Goal: Find specific page/section: Find specific page/section

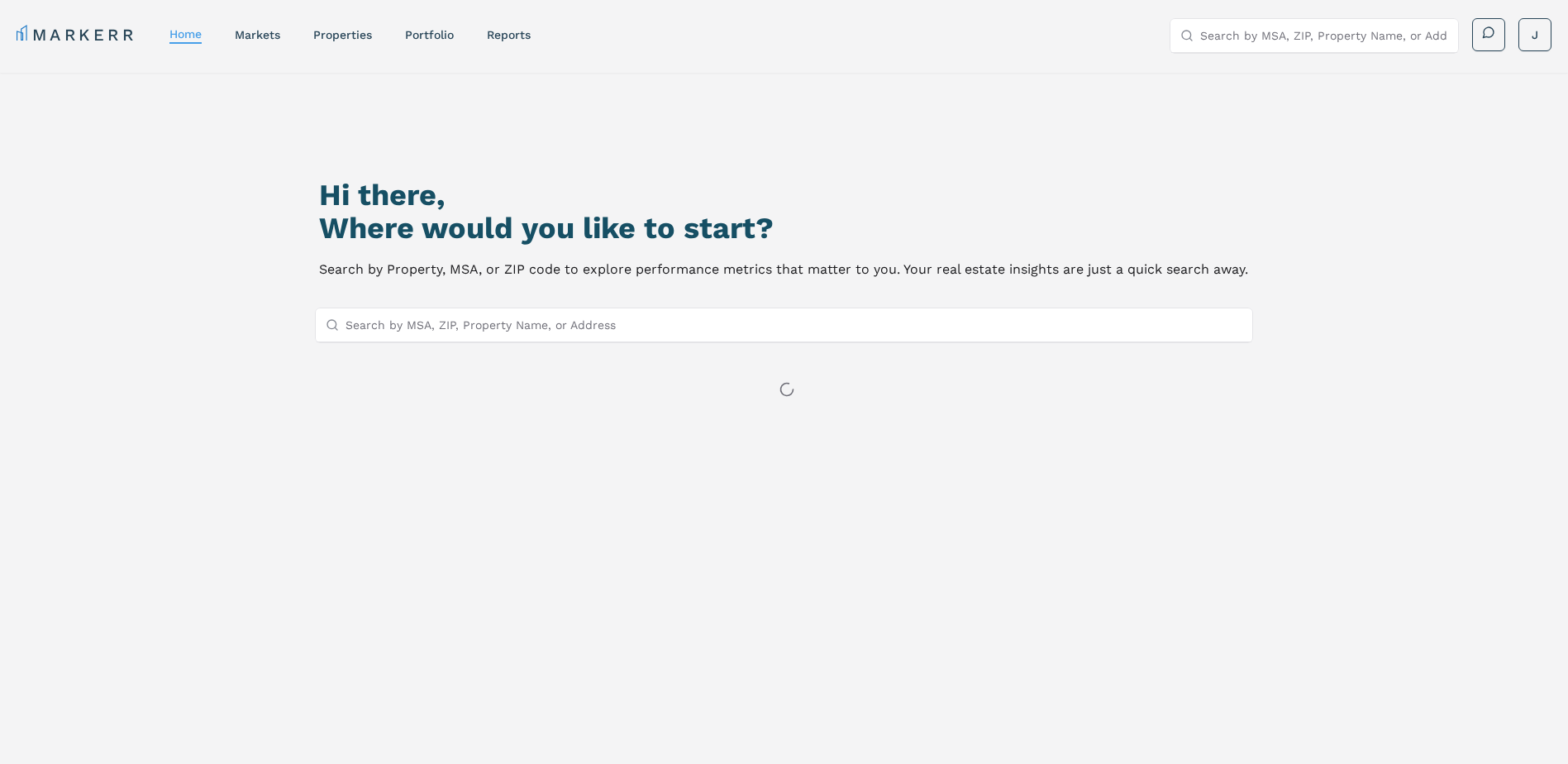
click at [394, 326] on input "Search by MSA, ZIP, Property Name, or Address" at bounding box center [795, 325] width 898 height 33
paste input "31326"
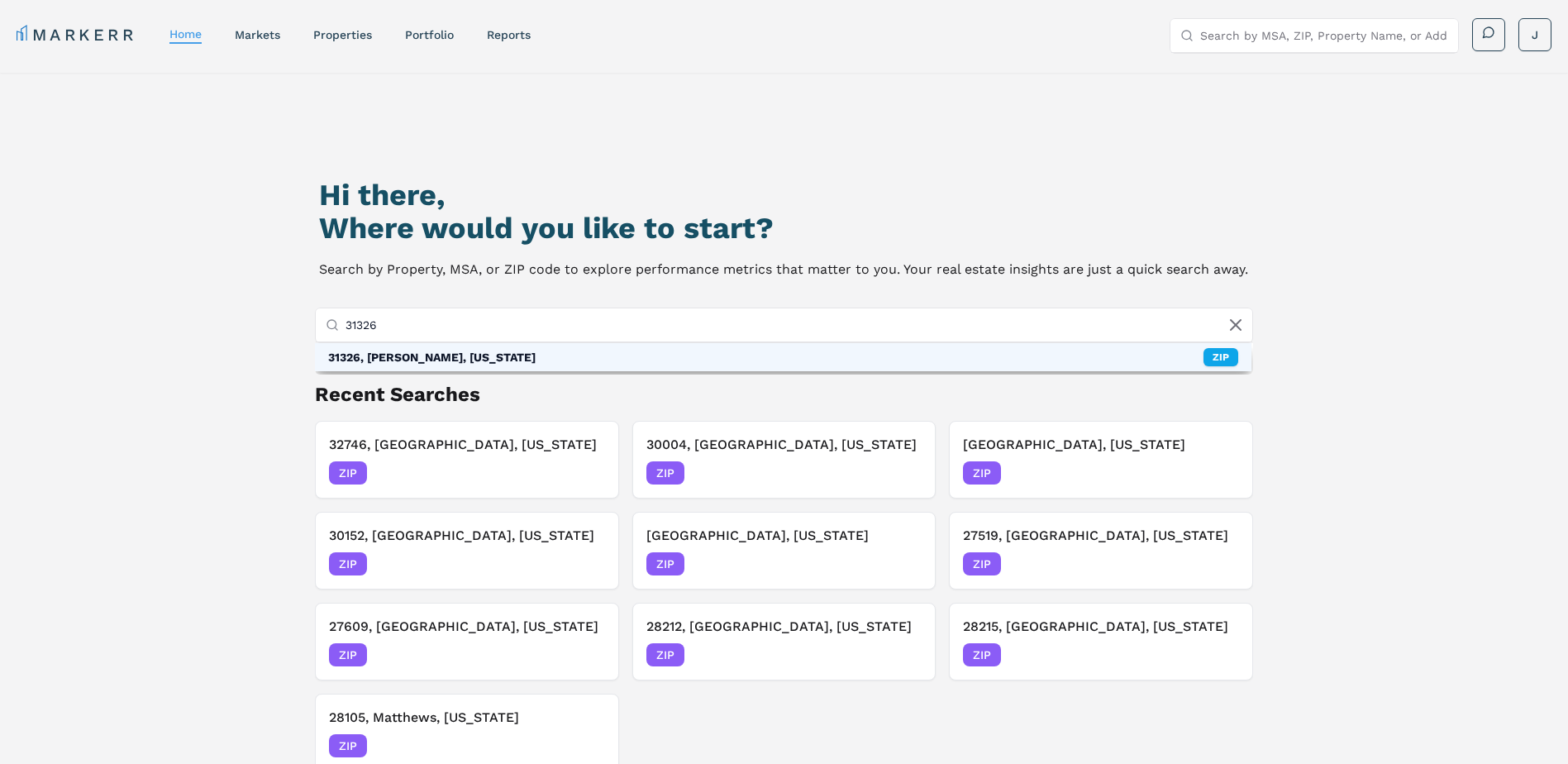
type input "31326"
click at [402, 364] on div "31326, [PERSON_NAME], [US_STATE]" at bounding box center [432, 357] width 207 height 17
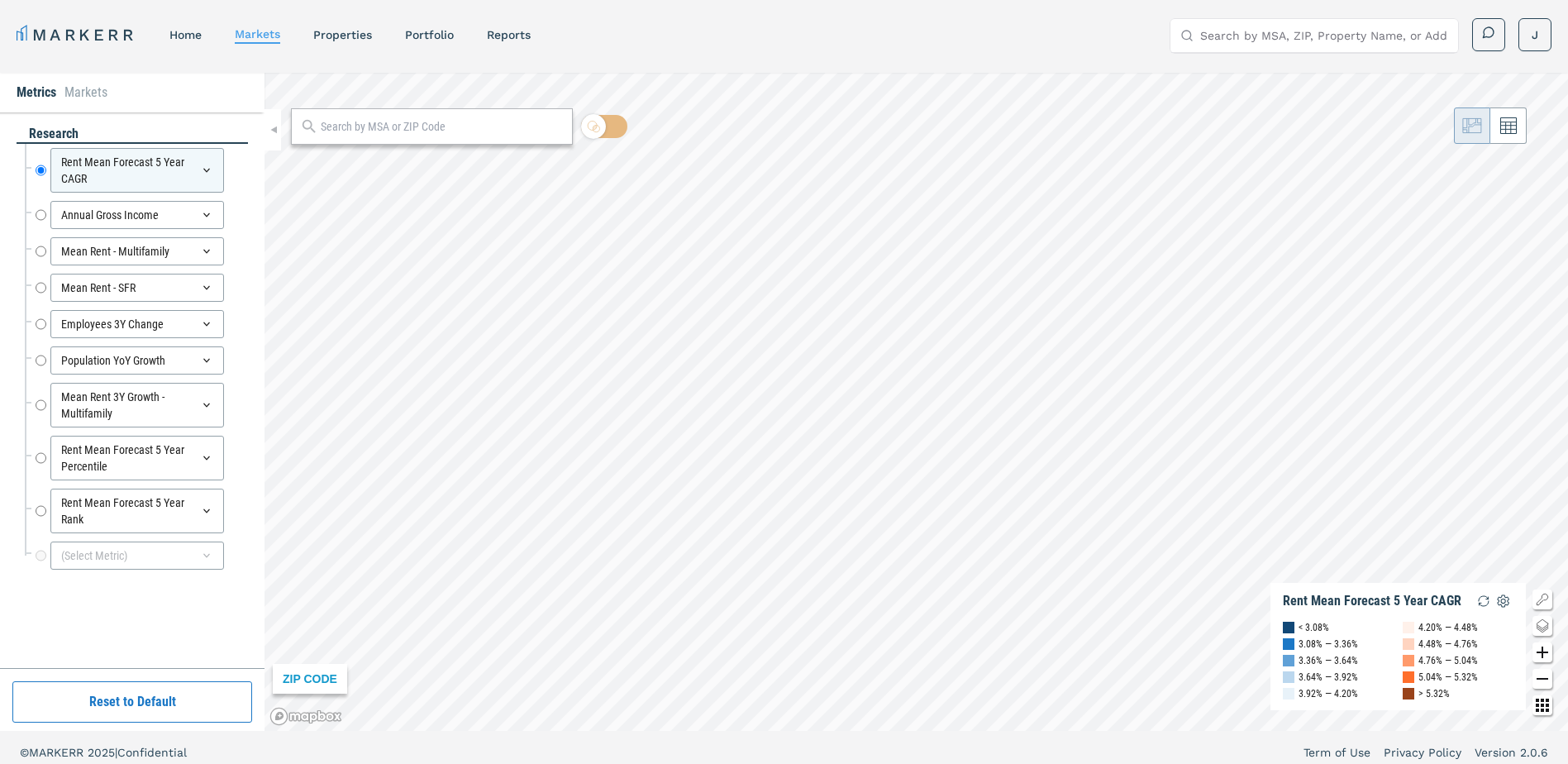
click at [400, 124] on input "text" at bounding box center [442, 127] width 243 height 17
paste input "31326"
type input "31326"
click at [320, 159] on div "31326, [PERSON_NAME], [US_STATE]" at bounding box center [391, 163] width 174 height 17
